Goal: Task Accomplishment & Management: Complete application form

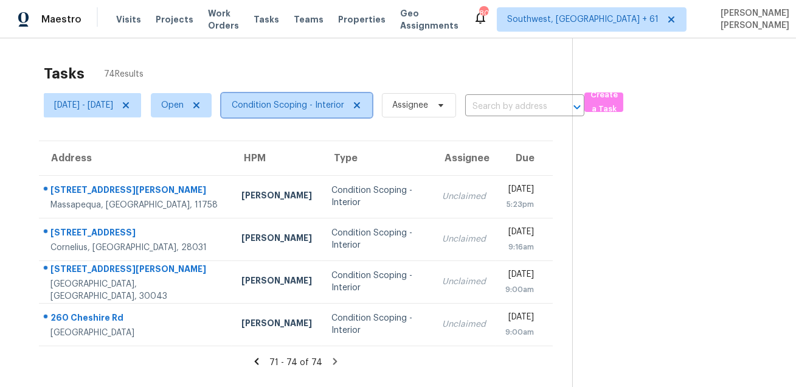
click at [308, 108] on span "Condition Scoping - Interior" at bounding box center [288, 105] width 113 height 12
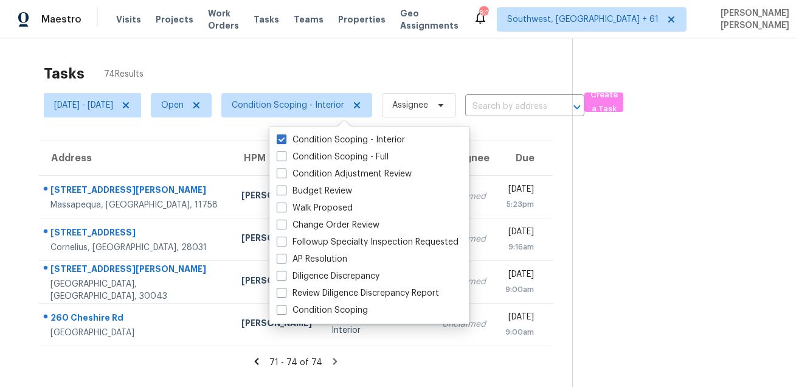
click at [318, 320] on div "Condition Scoping - Interior Condition Scoping - Full Condition Adjustment Revi…" at bounding box center [370, 225] width 200 height 197
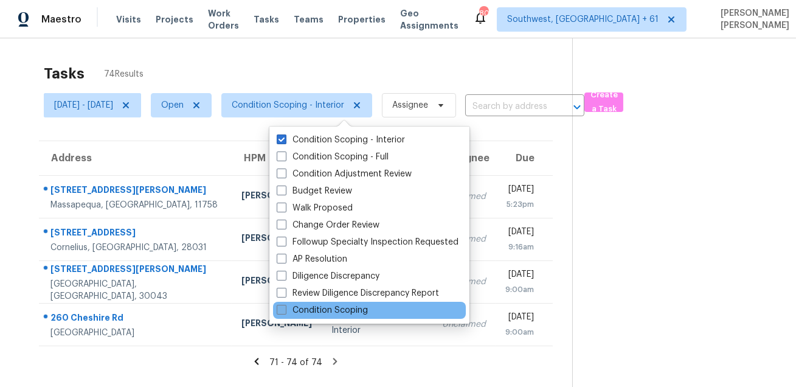
click at [321, 311] on label "Condition Scoping" at bounding box center [322, 310] width 91 height 12
click at [285, 311] on input "Condition Scoping" at bounding box center [281, 308] width 8 height 8
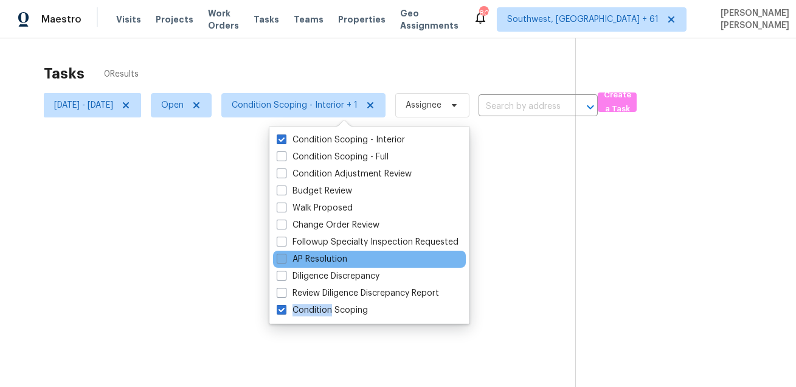
drag, startPoint x: 321, startPoint y: 311, endPoint x: 321, endPoint y: 263, distance: 48.1
click at [321, 307] on label "Condition Scoping" at bounding box center [322, 310] width 91 height 12
click at [285, 307] on input "Condition Scoping" at bounding box center [281, 308] width 8 height 8
checkbox input "false"
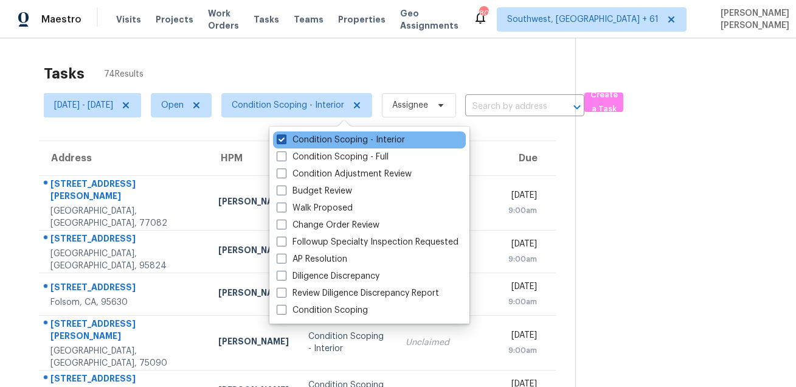
click at [313, 142] on label "Condition Scoping - Interior" at bounding box center [341, 140] width 128 height 12
click at [285, 142] on input "Condition Scoping - Interior" at bounding box center [281, 138] width 8 height 8
checkbox input "false"
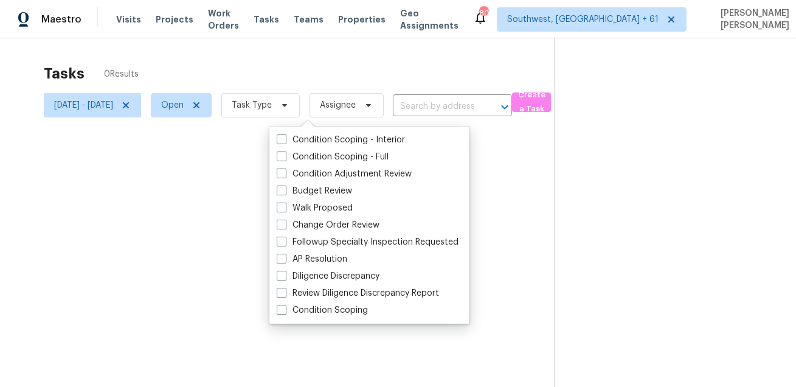
click at [276, 66] on div "Tasks 0 Results" at bounding box center [299, 74] width 511 height 32
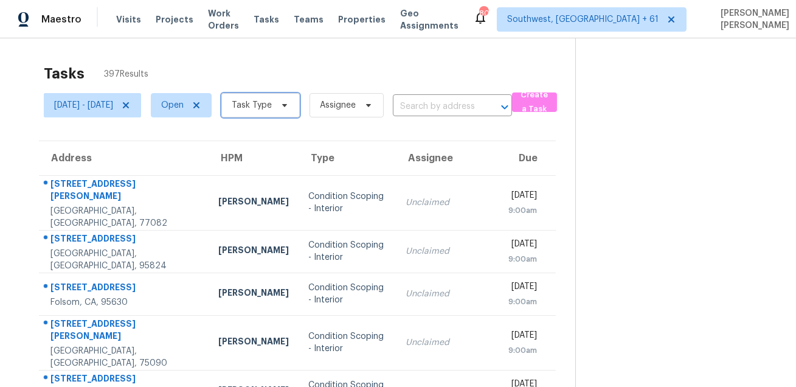
click at [272, 103] on span "Task Type" at bounding box center [260, 105] width 78 height 24
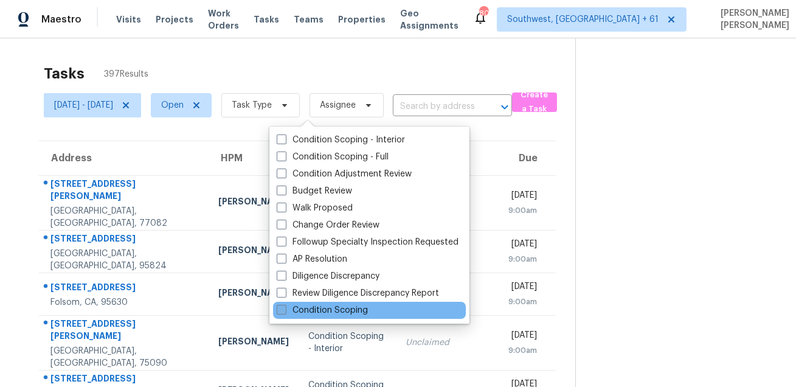
click at [310, 311] on label "Condition Scoping" at bounding box center [322, 310] width 91 height 12
click at [285, 311] on input "Condition Scoping" at bounding box center [281, 308] width 8 height 8
checkbox input "true"
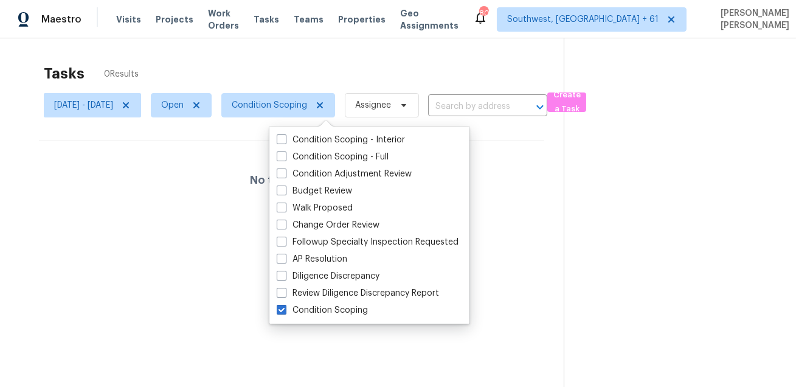
click at [291, 69] on div "Tasks 0 Results" at bounding box center [304, 74] width 520 height 32
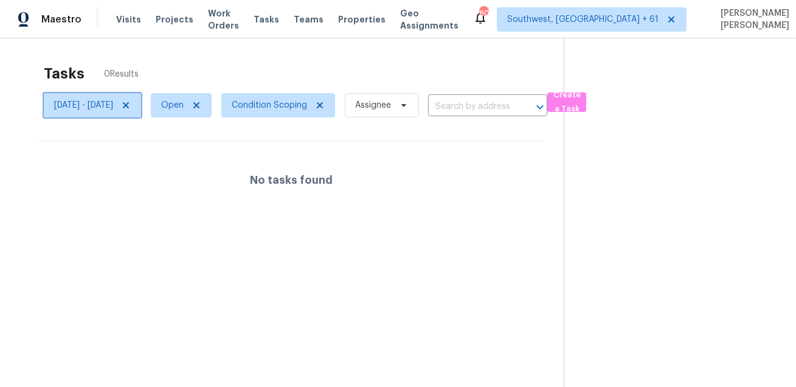
click at [129, 104] on icon at bounding box center [126, 105] width 6 height 6
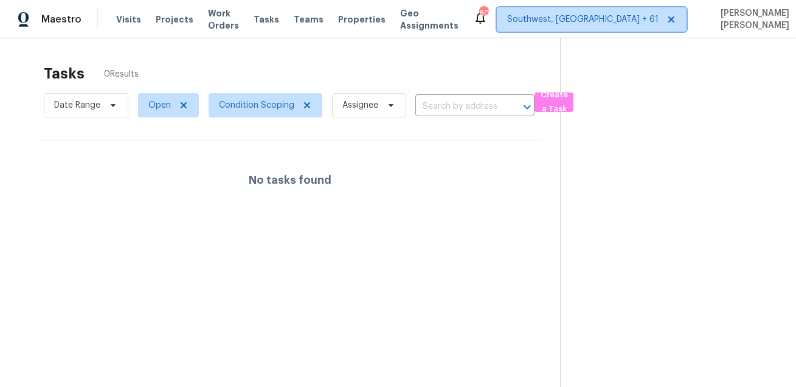
click at [579, 12] on span "Southwest, [GEOGRAPHIC_DATA] + 61" at bounding box center [592, 19] width 190 height 24
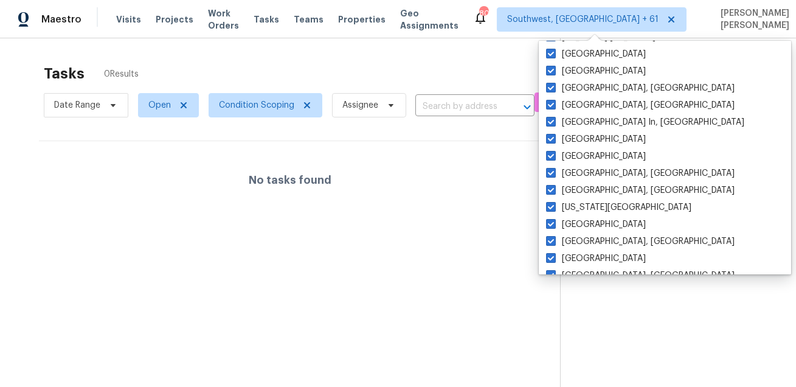
scroll to position [815, 0]
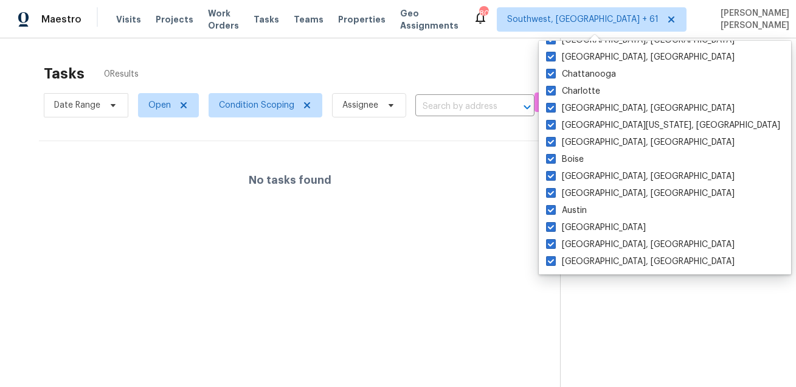
click at [454, 64] on div "Tasks 0 Results" at bounding box center [302, 74] width 517 height 32
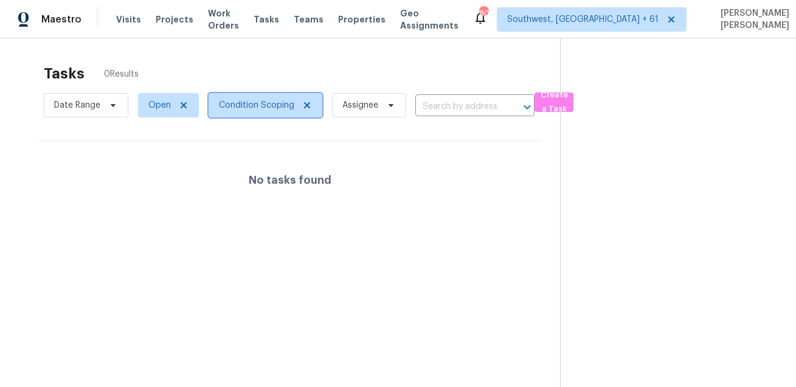
click at [239, 102] on span "Condition Scoping" at bounding box center [256, 105] width 75 height 12
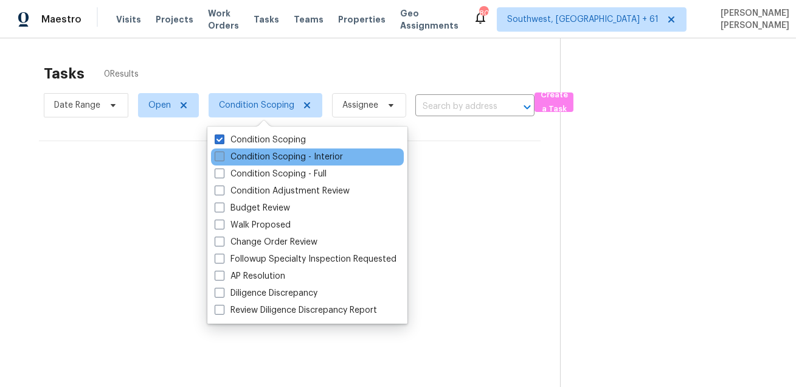
click at [256, 160] on label "Condition Scoping - Interior" at bounding box center [279, 157] width 128 height 12
click at [223, 159] on input "Condition Scoping - Interior" at bounding box center [219, 155] width 8 height 8
checkbox input "true"
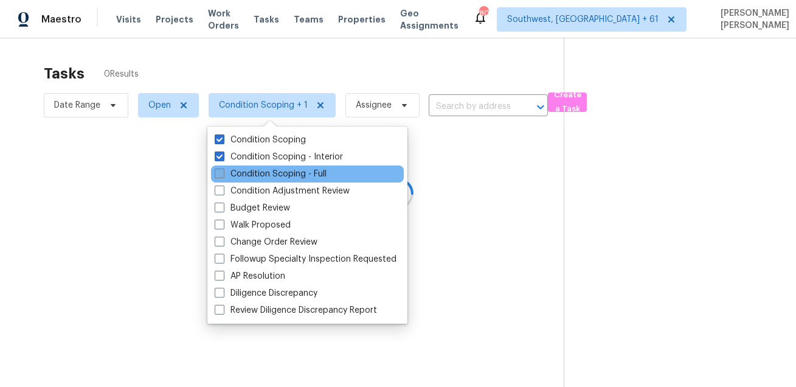
click at [252, 169] on label "Condition Scoping - Full" at bounding box center [271, 174] width 112 height 12
click at [223, 169] on input "Condition Scoping - Full" at bounding box center [219, 172] width 8 height 8
checkbox input "true"
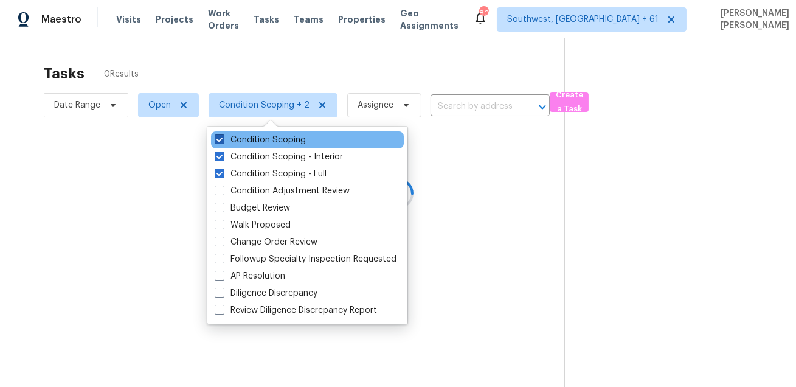
click at [251, 138] on label "Condition Scoping" at bounding box center [260, 140] width 91 height 12
click at [223, 138] on input "Condition Scoping" at bounding box center [219, 138] width 8 height 8
checkbox input "false"
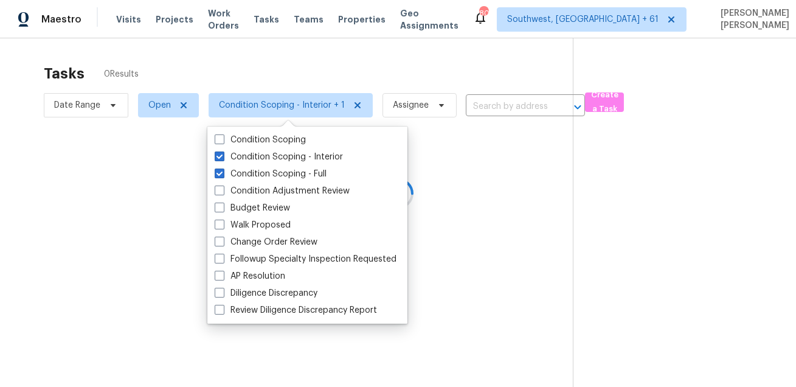
click at [191, 61] on div at bounding box center [398, 193] width 796 height 387
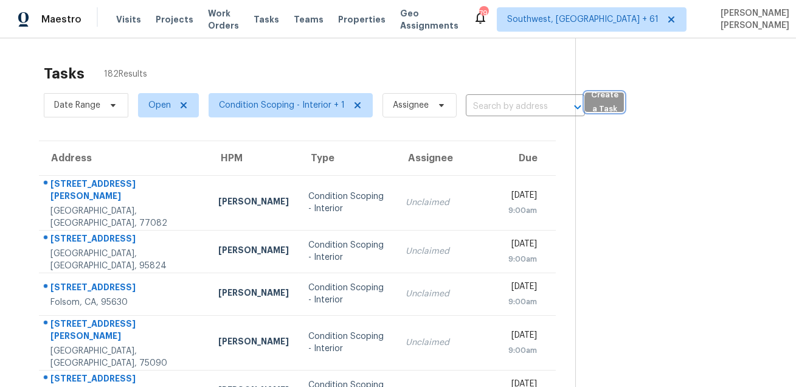
click at [604, 97] on span "Create a Task" at bounding box center [604, 102] width 27 height 28
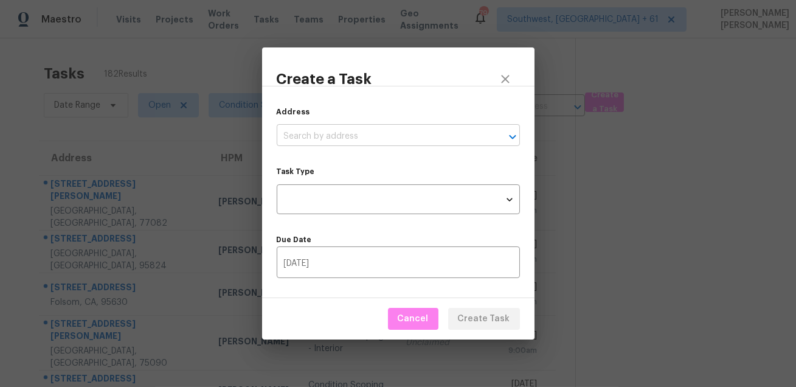
click at [374, 138] on input "text" at bounding box center [381, 136] width 209 height 19
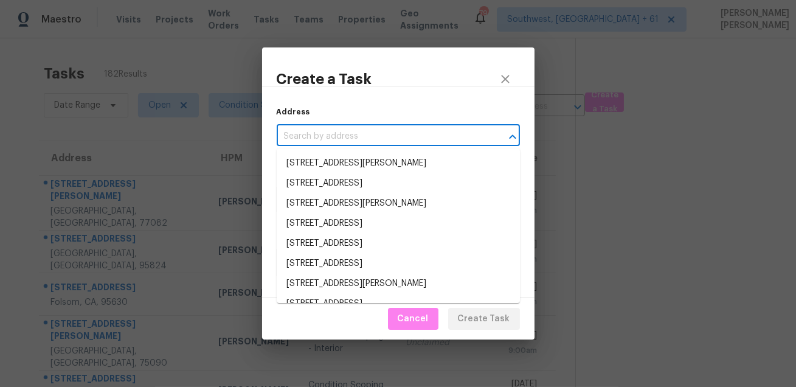
paste input "[STREET_ADDRESS]"
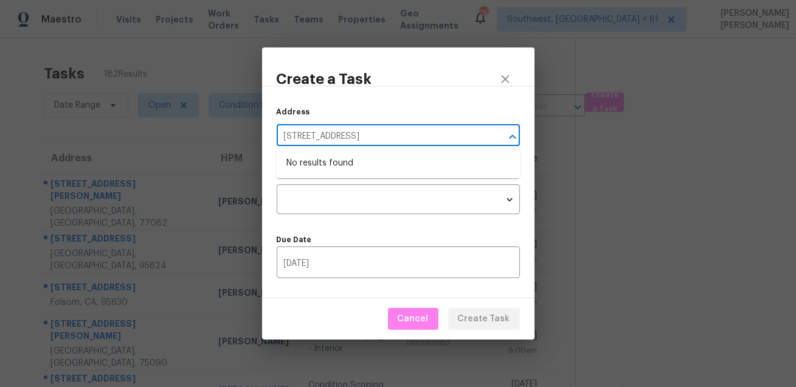
type input "[STREET_ADDRESS]"
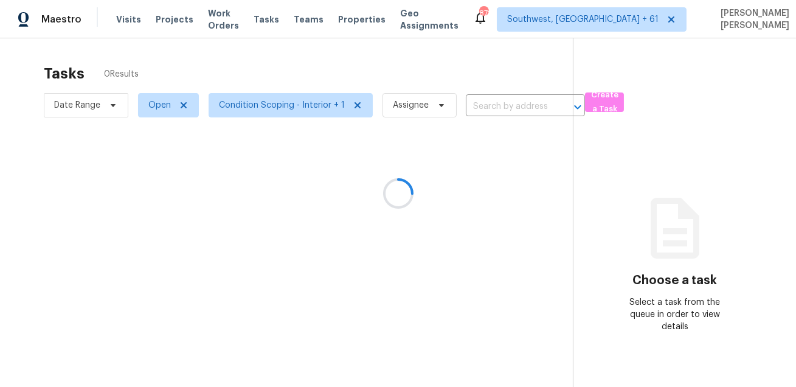
click at [425, 68] on div at bounding box center [398, 193] width 796 height 387
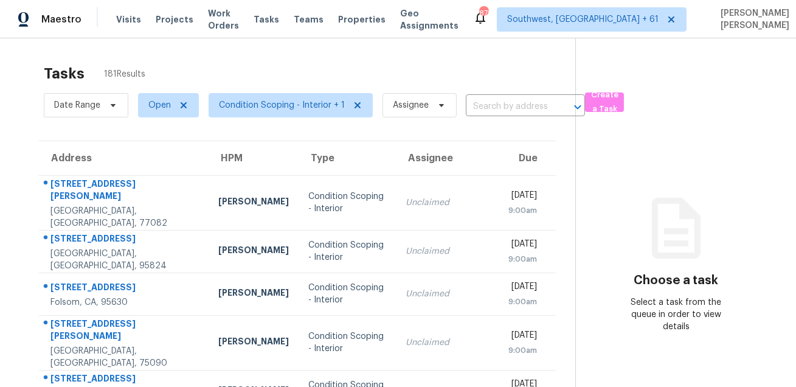
click at [490, 65] on div "Tasks 181 Results" at bounding box center [310, 74] width 532 height 32
click at [459, 77] on div "Tasks 181 Results" at bounding box center [310, 74] width 532 height 32
click at [601, 103] on span "Create a Task" at bounding box center [604, 102] width 27 height 28
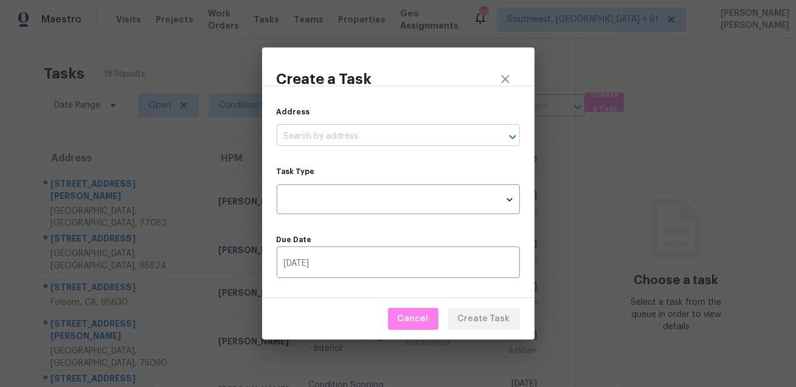
click at [354, 141] on input "text" at bounding box center [381, 136] width 209 height 19
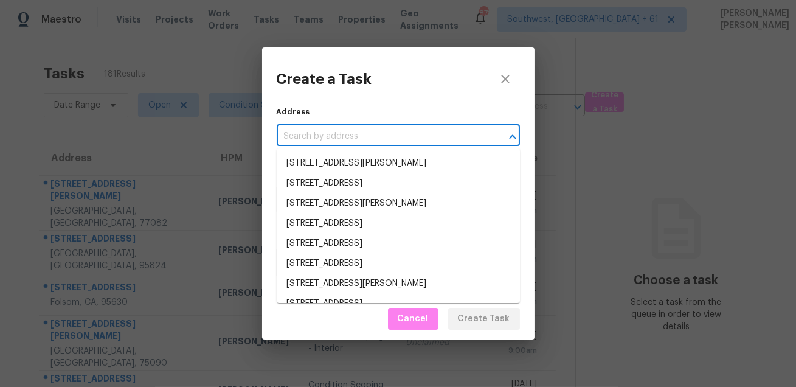
paste input "[STREET_ADDRESS]"
type input "[STREET_ADDRESS]"
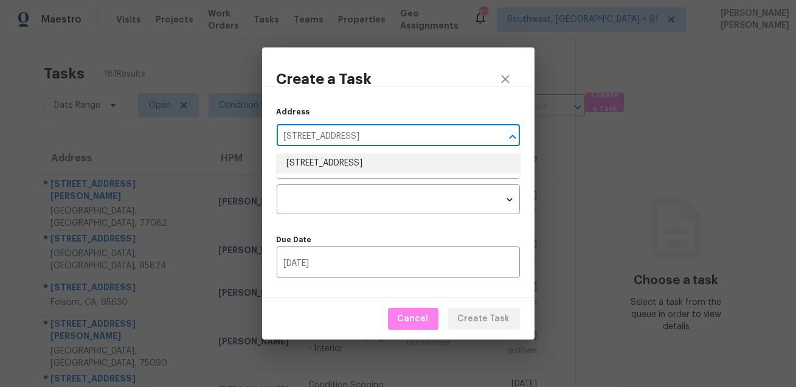
click at [361, 167] on li "[STREET_ADDRESS]" at bounding box center [398, 163] width 243 height 20
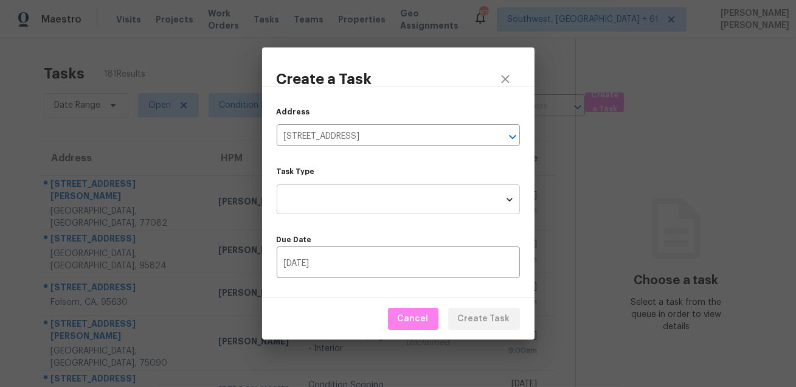
click at [368, 200] on body "Maestro Visits Projects Work Orders Tasks Teams Properties Geo Assignments 878 …" at bounding box center [398, 193] width 796 height 387
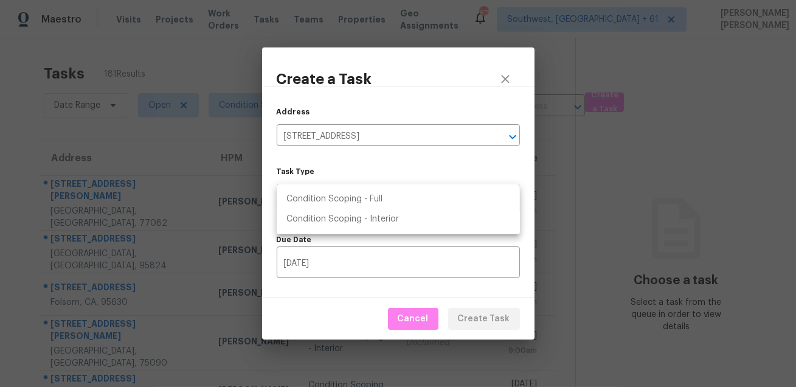
click at [387, 204] on li "Condition Scoping - Full" at bounding box center [398, 199] width 243 height 20
type input "virtual_full_assessment"
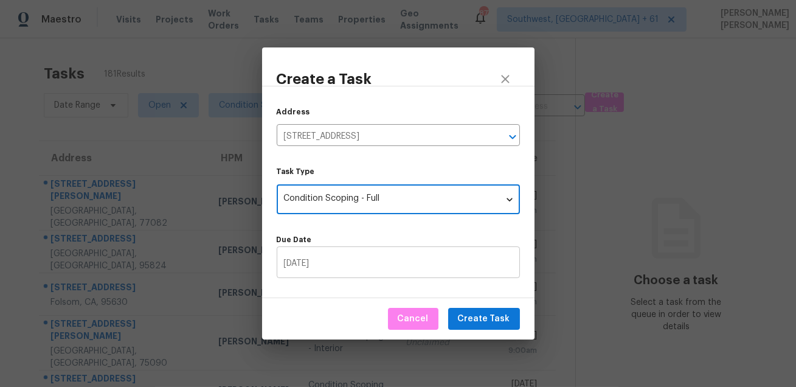
click at [361, 273] on input "[DATE]" at bounding box center [398, 263] width 243 height 29
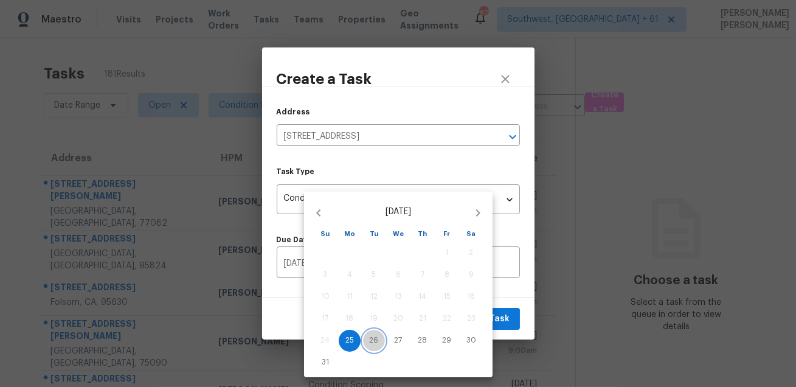
click at [371, 346] on button "26" at bounding box center [374, 341] width 22 height 22
type input "08/26/2025"
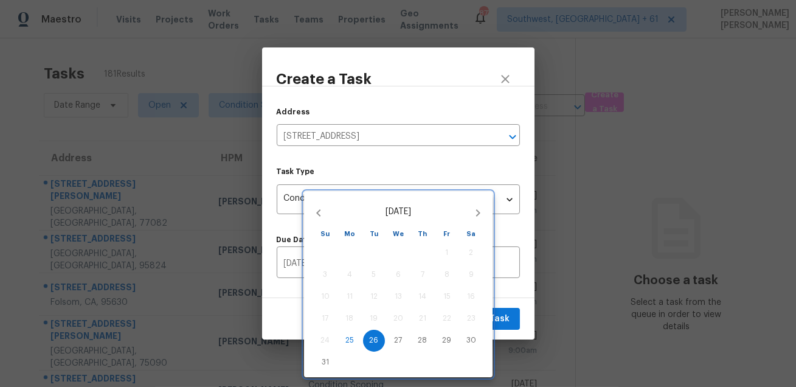
click at [515, 299] on div at bounding box center [398, 193] width 796 height 387
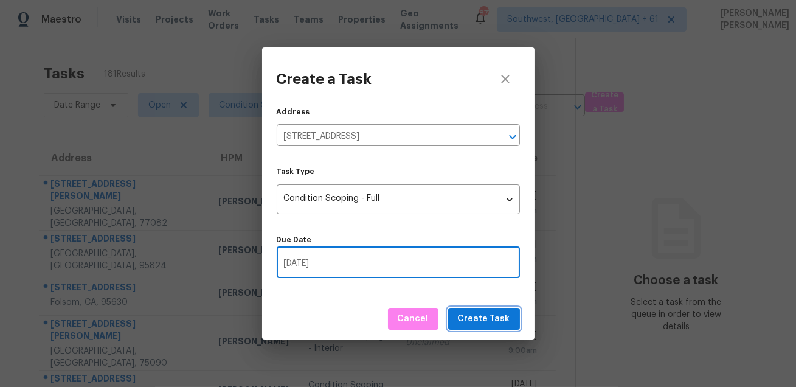
click at [489, 317] on span "Create Task" at bounding box center [484, 319] width 52 height 15
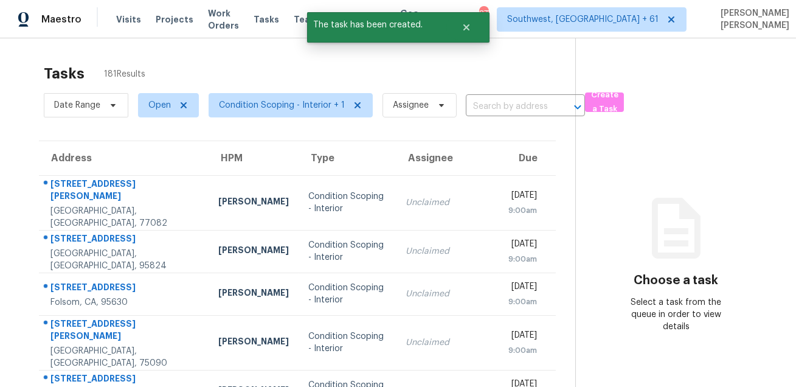
click at [537, 76] on div "Tasks 181 Results" at bounding box center [310, 74] width 532 height 32
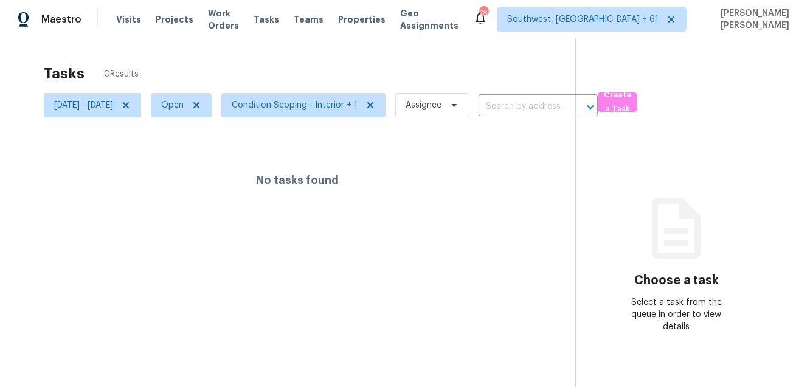
click at [427, 58] on div "Tasks 0 Results" at bounding box center [310, 74] width 532 height 32
